Goal: Task Accomplishment & Management: Use online tool/utility

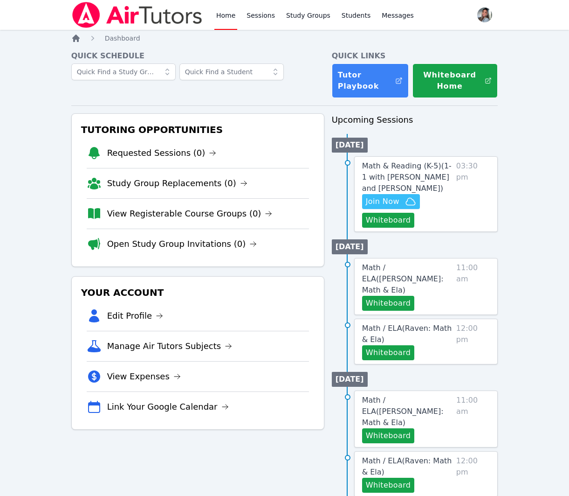
click at [71, 40] on icon "Breadcrumb" at bounding box center [75, 38] width 9 height 9
click at [250, 14] on link "Sessions" at bounding box center [261, 15] width 32 height 30
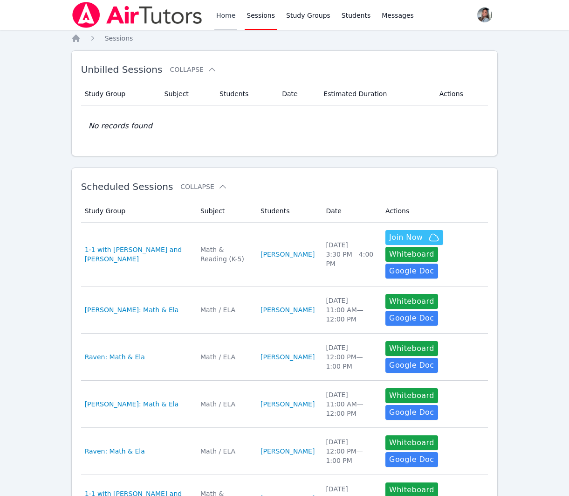
click at [222, 19] on link "Home" at bounding box center [226, 15] width 23 height 30
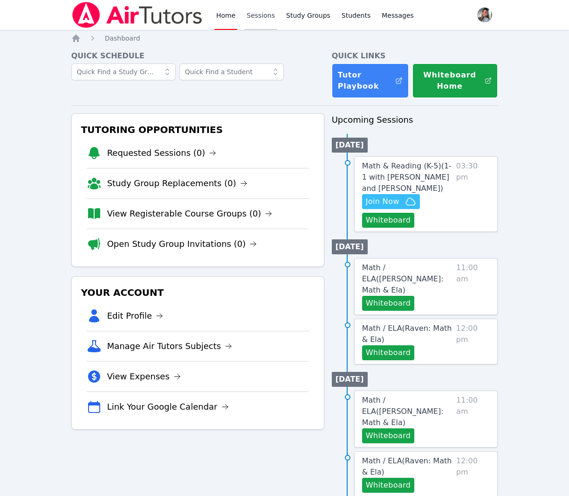
click at [264, 16] on link "Sessions" at bounding box center [261, 15] width 32 height 30
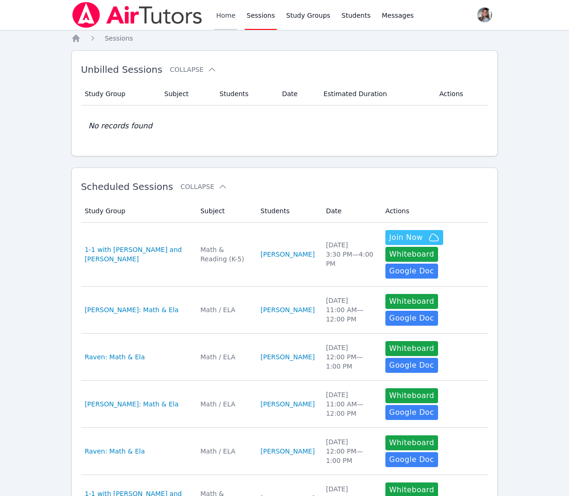
click at [221, 16] on link "Home" at bounding box center [226, 15] width 23 height 30
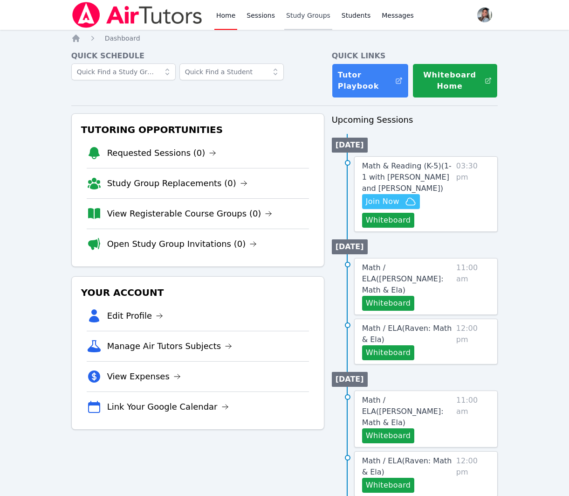
click at [310, 17] on link "Study Groups" at bounding box center [308, 15] width 48 height 30
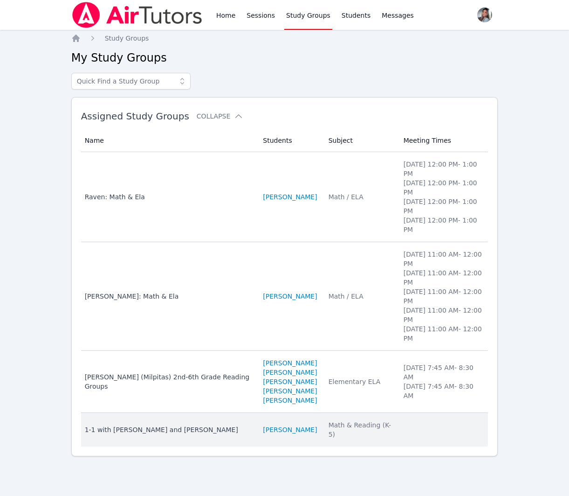
click at [329, 427] on div "Math & Reading (K-5)" at bounding box center [361, 429] width 64 height 19
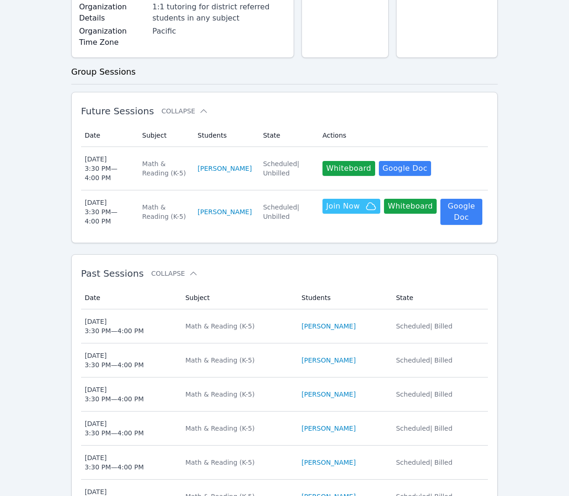
scroll to position [260, 0]
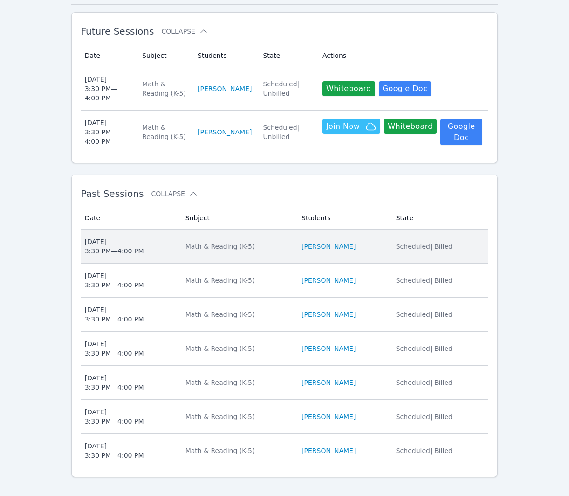
click at [258, 242] on div "Math & Reading (K-5)" at bounding box center [238, 246] width 105 height 9
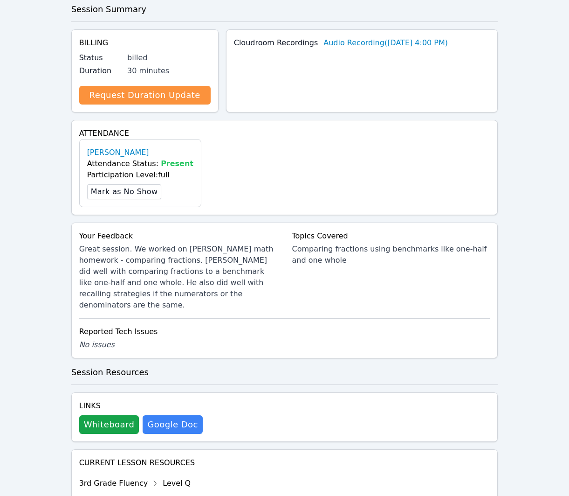
scroll to position [293, 0]
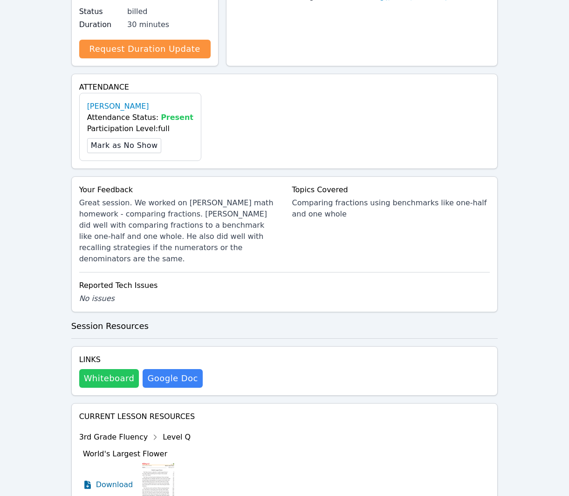
click at [108, 369] on button "Whiteboard" at bounding box center [109, 378] width 60 height 19
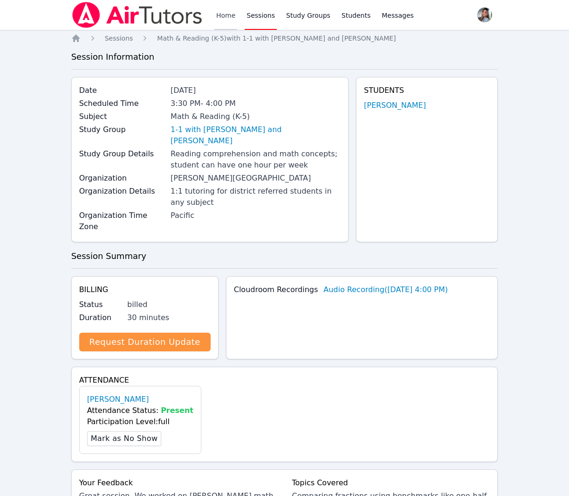
click at [221, 14] on link "Home" at bounding box center [226, 15] width 23 height 30
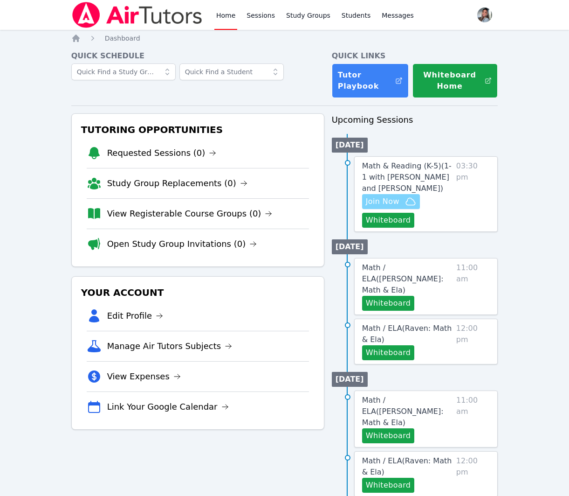
click at [375, 207] on span "Join Now" at bounding box center [383, 201] width 34 height 11
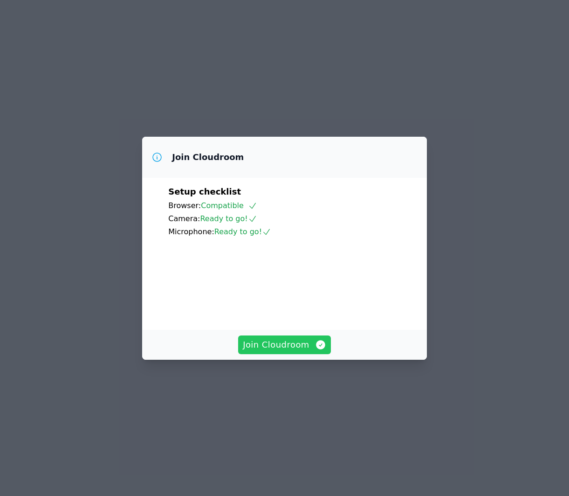
click at [293, 351] on span "Join Cloudroom" at bounding box center [284, 344] width 83 height 13
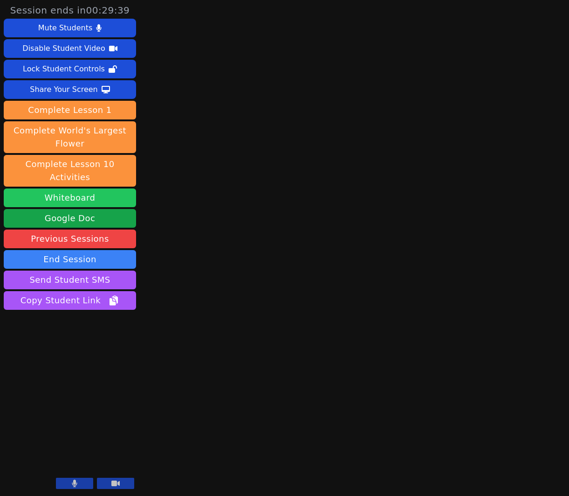
click at [100, 188] on button "Whiteboard" at bounding box center [70, 197] width 132 height 19
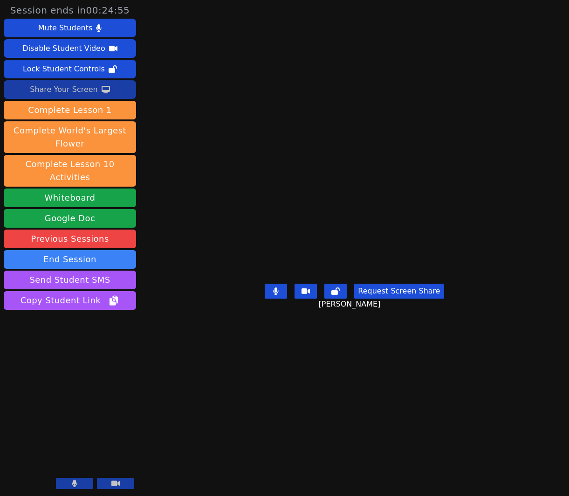
click at [53, 85] on div "Share Your Screen" at bounding box center [64, 89] width 68 height 15
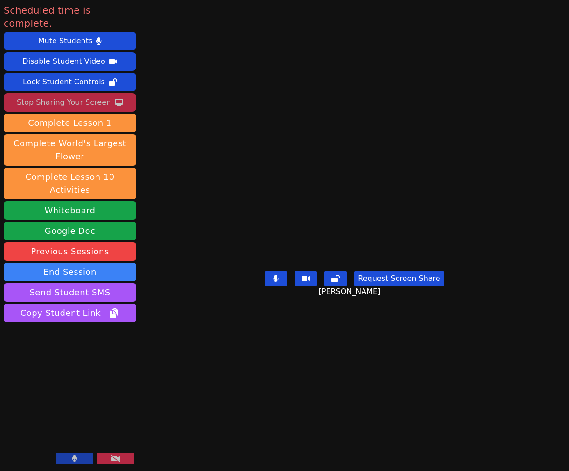
click at [90, 95] on div "Stop Sharing Your Screen" at bounding box center [64, 102] width 94 height 15
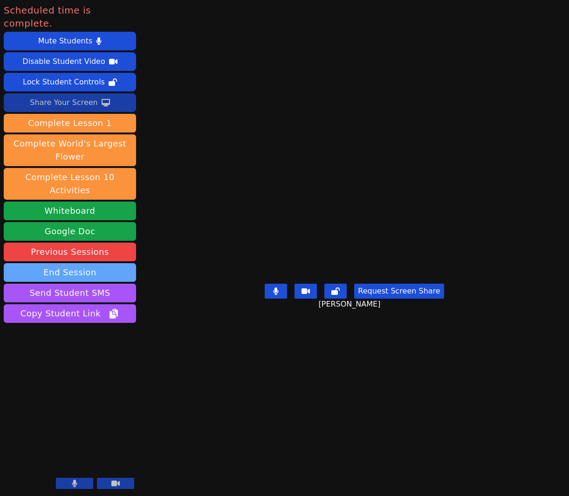
click at [77, 263] on button "End Session" at bounding box center [70, 272] width 132 height 19
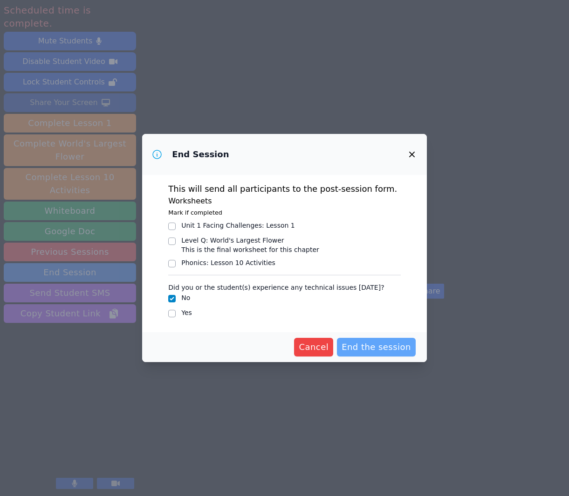
click at [397, 351] on span "End the session" at bounding box center [376, 346] width 69 height 13
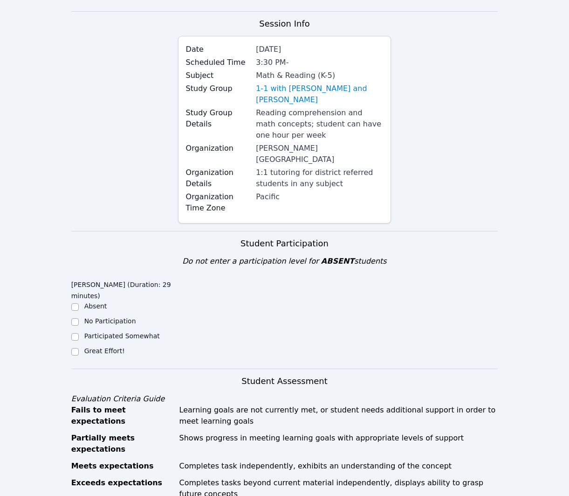
scroll to position [75, 0]
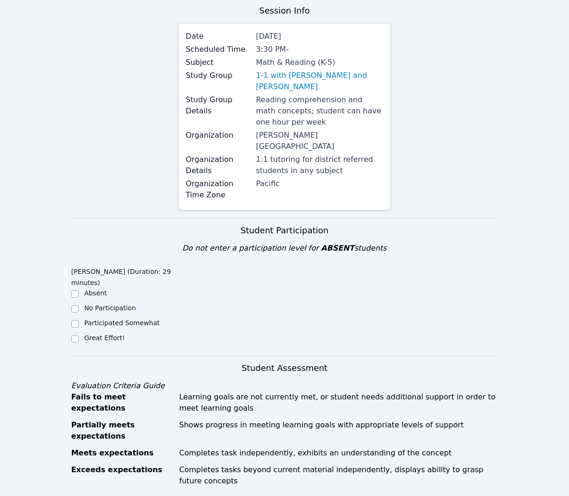
click at [98, 333] on div "Great Effort!" at bounding box center [104, 337] width 41 height 9
click at [97, 334] on label "Great Effort!" at bounding box center [104, 337] width 41 height 7
click at [79, 335] on input "Great Effort!" at bounding box center [74, 338] width 7 height 7
checkbox input "true"
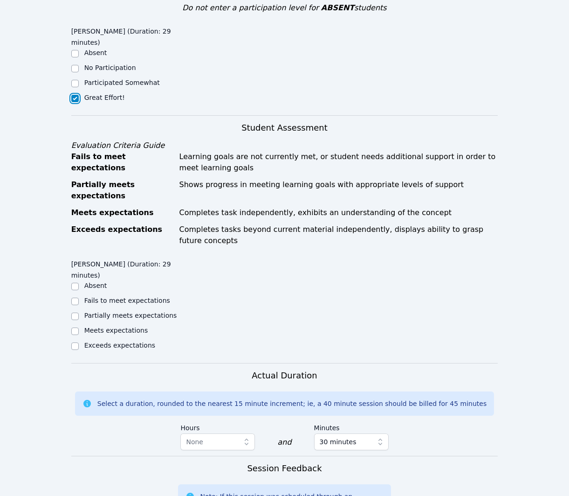
scroll to position [319, 0]
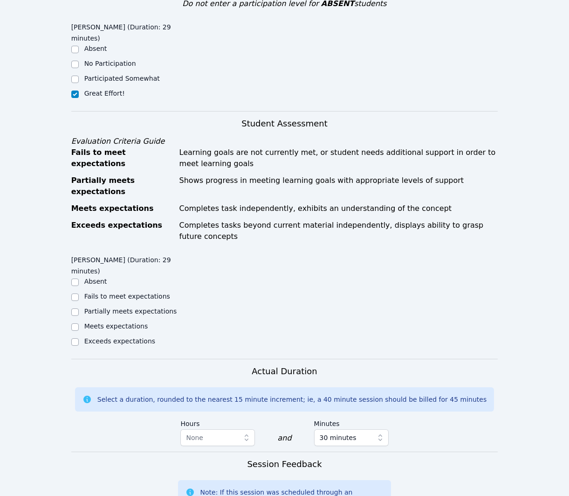
click at [126, 322] on label "Meets expectations" at bounding box center [116, 325] width 64 height 7
click at [79, 323] on input "Meets expectations" at bounding box center [74, 326] width 7 height 7
checkbox input "true"
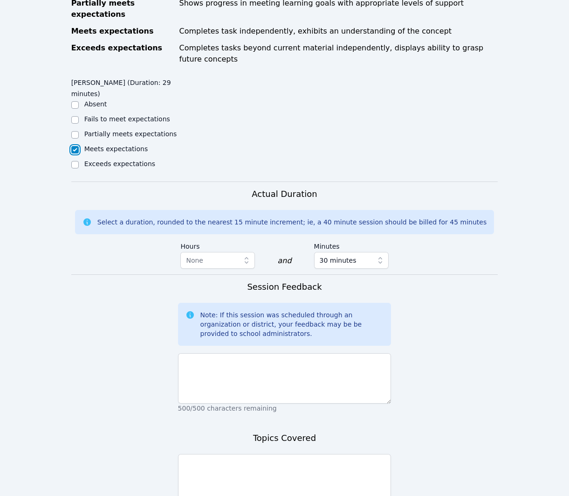
scroll to position [498, 0]
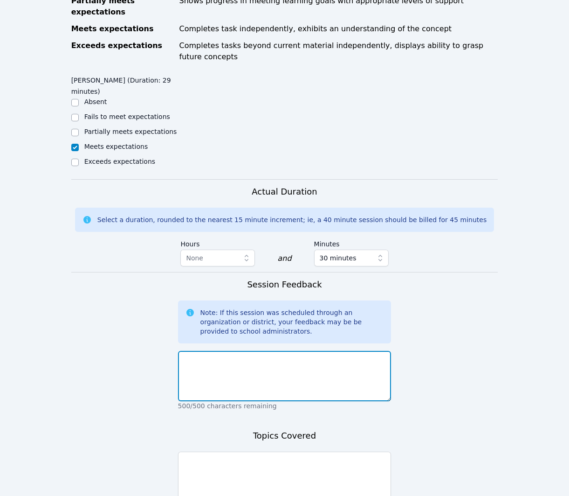
click at [247, 356] on textarea at bounding box center [285, 376] width 214 height 50
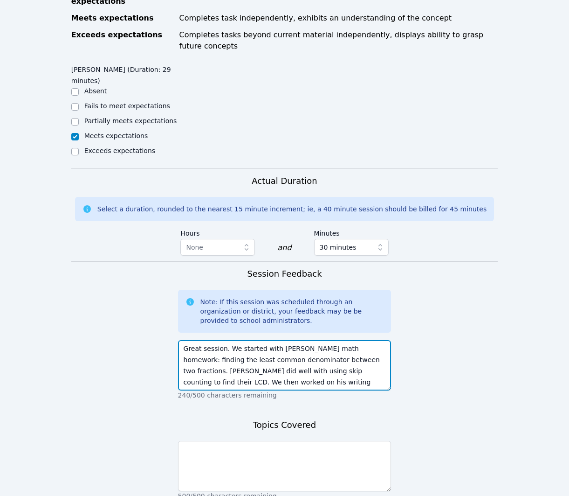
scroll to position [7, 0]
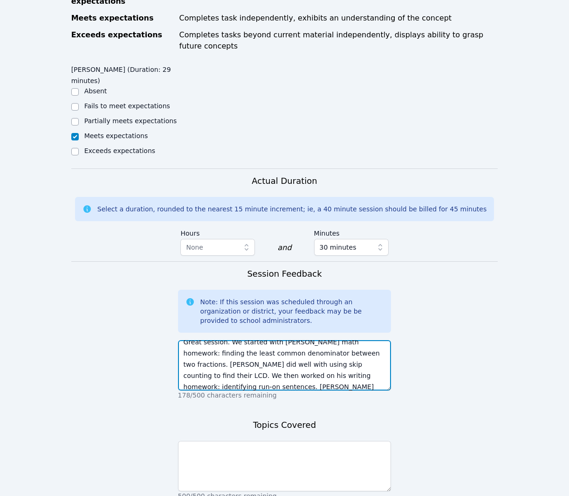
type textarea "Great session. We started with [PERSON_NAME] math homework: finding the least c…"
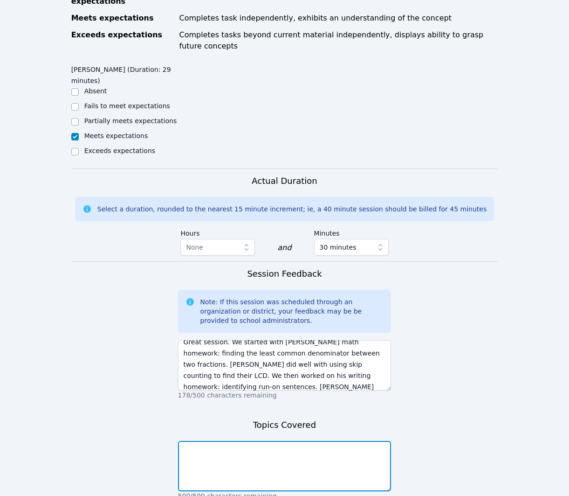
click at [220, 443] on textarea at bounding box center [285, 466] width 214 height 50
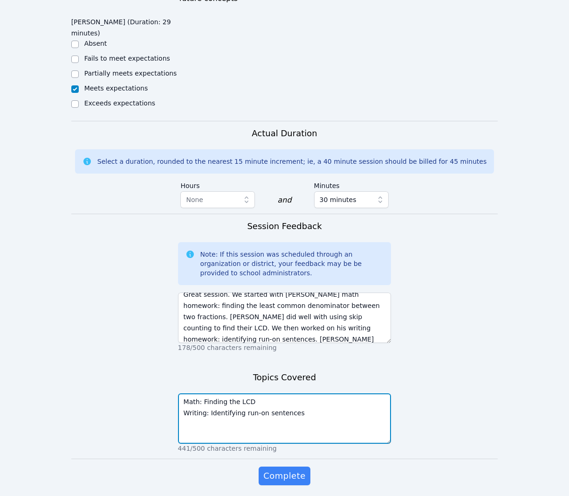
scroll to position [568, 0]
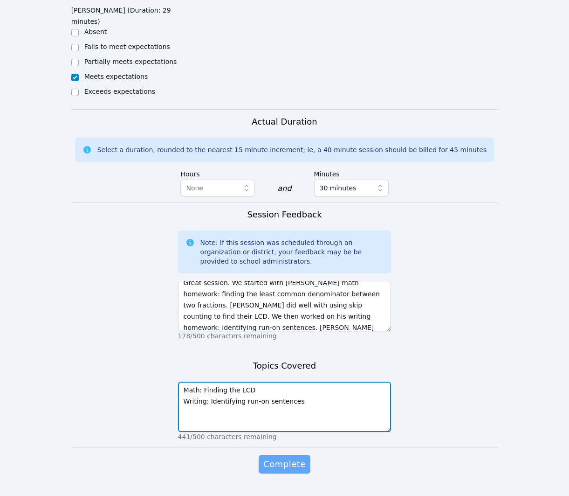
type textarea "Math: Finding the LCD Writing: Identifying run-on sentences"
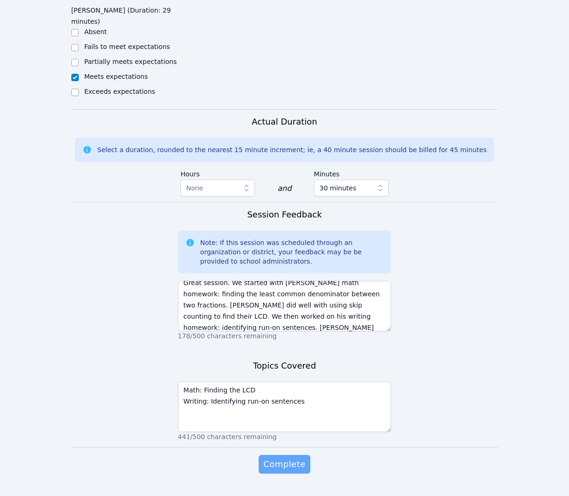
click at [290, 457] on span "Complete" at bounding box center [284, 463] width 42 height 13
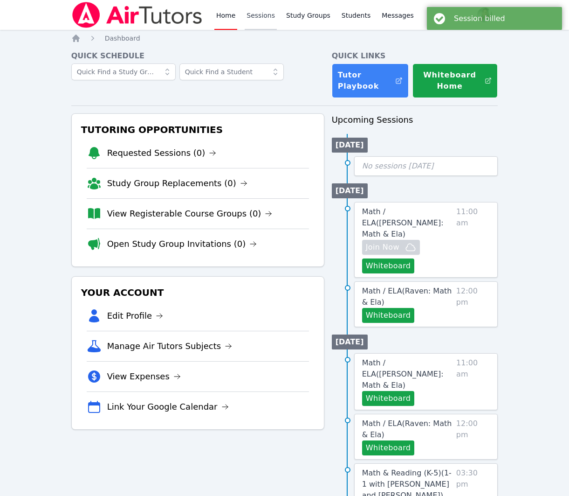
click at [263, 23] on link "Sessions" at bounding box center [261, 15] width 32 height 30
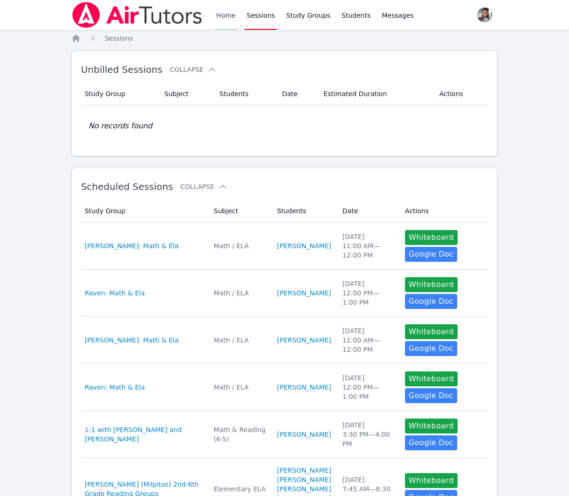
click at [224, 16] on link "Home" at bounding box center [226, 15] width 23 height 30
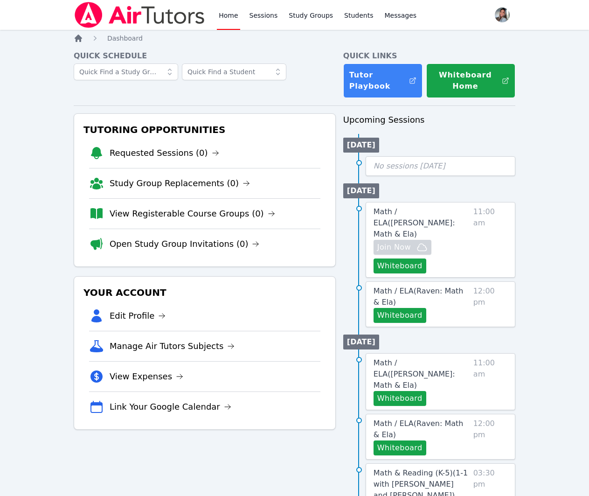
click at [74, 34] on icon "Breadcrumb" at bounding box center [78, 38] width 9 height 9
click at [76, 38] on icon "Breadcrumb" at bounding box center [78, 38] width 7 height 7
click at [166, 146] on link "Requested Sessions (0)" at bounding box center [165, 152] width 110 height 13
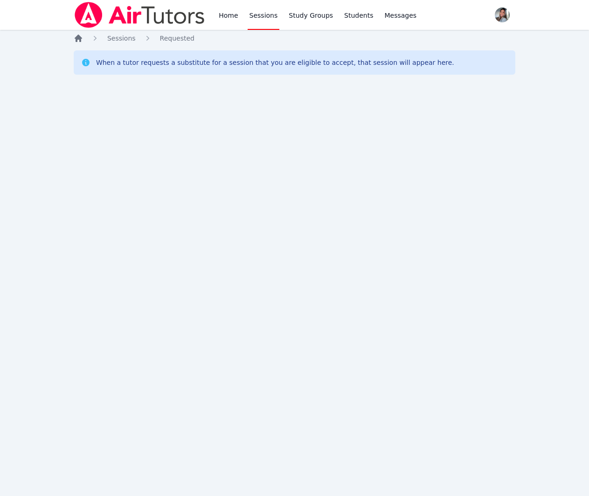
click at [75, 37] on icon "Breadcrumb" at bounding box center [78, 38] width 9 height 9
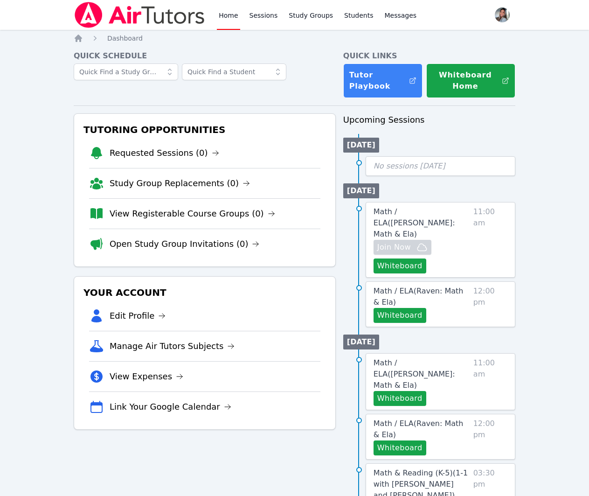
drag, startPoint x: 198, startPoint y: 188, endPoint x: 146, endPoint y: 115, distance: 90.0
click at [198, 188] on link "Study Group Replacements (0)" at bounding box center [180, 183] width 140 height 13
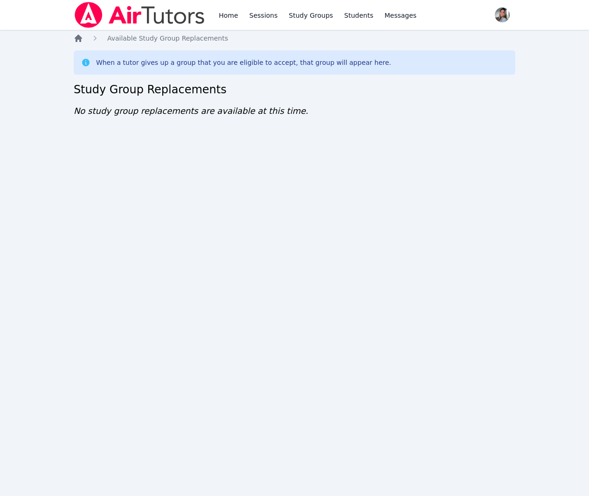
click at [78, 35] on icon "Breadcrumb" at bounding box center [78, 38] width 7 height 7
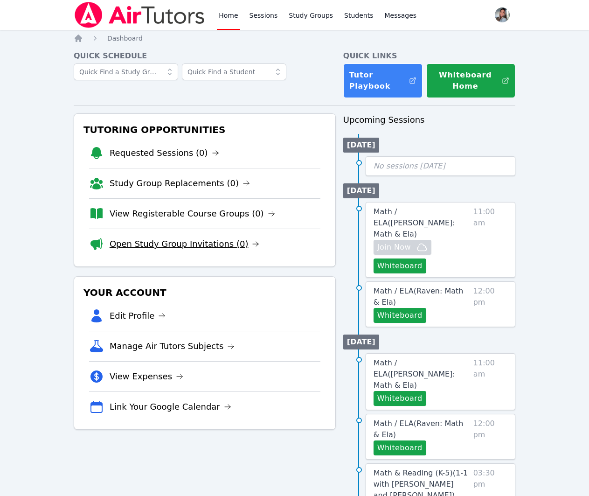
drag, startPoint x: 205, startPoint y: 244, endPoint x: 197, endPoint y: 228, distance: 17.7
click at [205, 244] on link "Open Study Group Invitations (0)" at bounding box center [185, 243] width 150 height 13
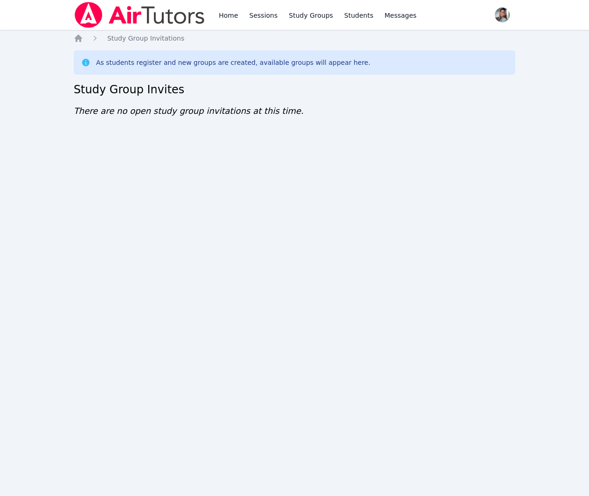
click at [75, 45] on div "Home Study Group Invitations As students register and new groups are created, a…" at bounding box center [295, 85] width 442 height 103
click at [74, 39] on icon "Breadcrumb" at bounding box center [78, 38] width 9 height 9
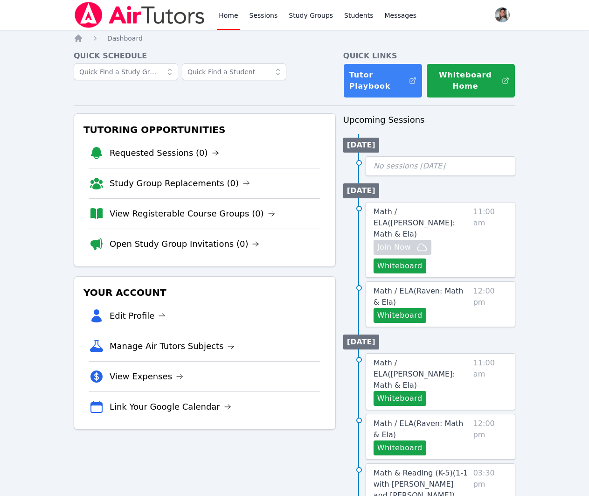
click at [212, 212] on link "View Registerable Course Groups (0)" at bounding box center [193, 213] width 166 height 13
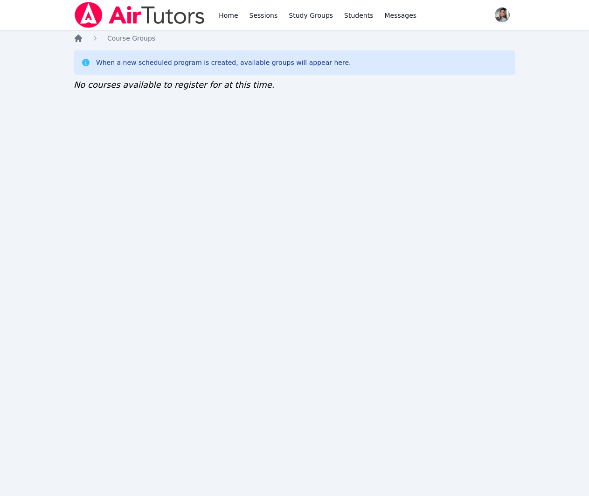
click at [76, 37] on icon "Breadcrumb" at bounding box center [78, 38] width 7 height 7
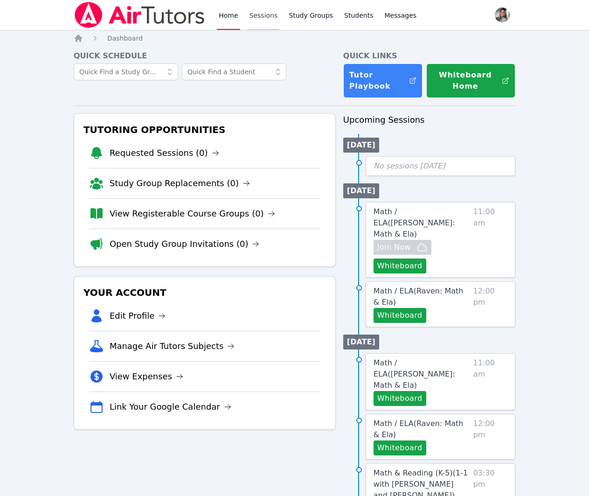
click at [262, 21] on link "Sessions" at bounding box center [264, 15] width 32 height 30
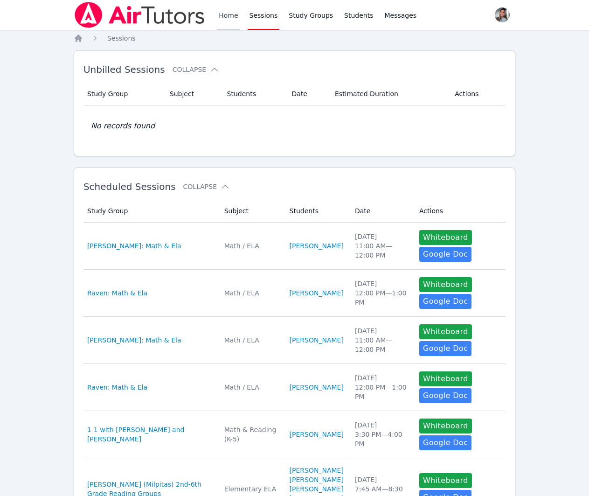
click at [222, 15] on link "Home" at bounding box center [228, 15] width 23 height 30
